Goal: Information Seeking & Learning: Learn about a topic

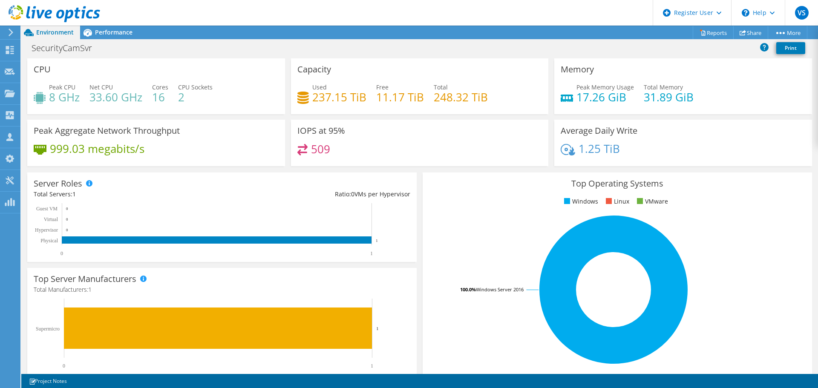
click at [343, 98] on h4 "237.15 TiB" at bounding box center [339, 96] width 54 height 9
click at [118, 37] on div "Performance" at bounding box center [109, 33] width 59 height 14
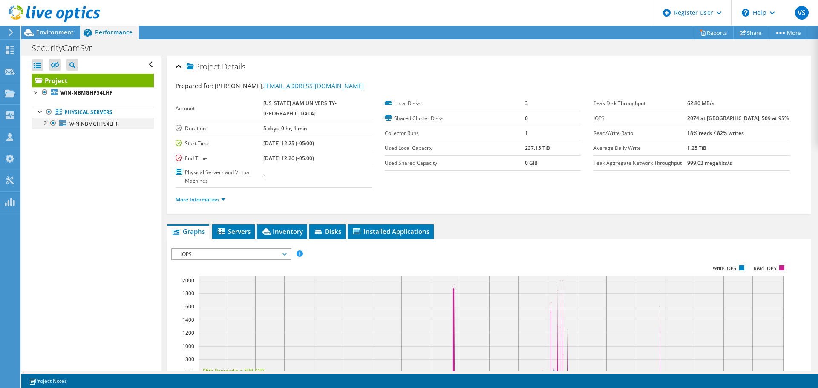
click at [46, 124] on div at bounding box center [44, 122] width 9 height 9
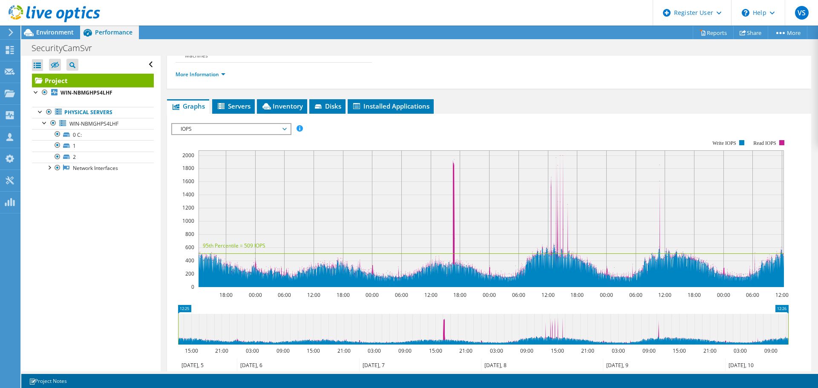
scroll to position [124, 0]
